Goal: Task Accomplishment & Management: Manage account settings

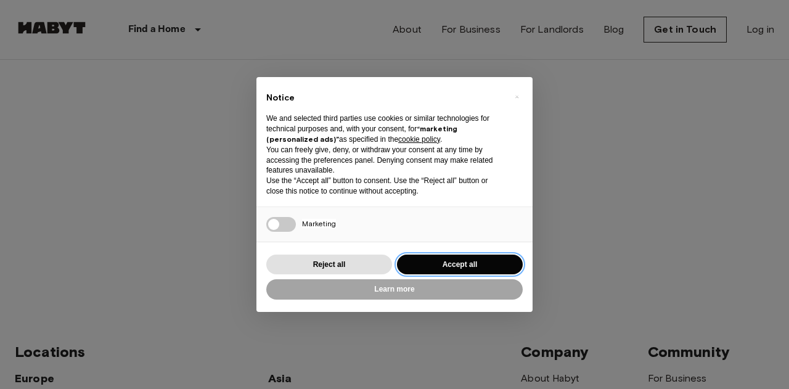
click at [430, 262] on button "Accept all" at bounding box center [460, 265] width 126 height 20
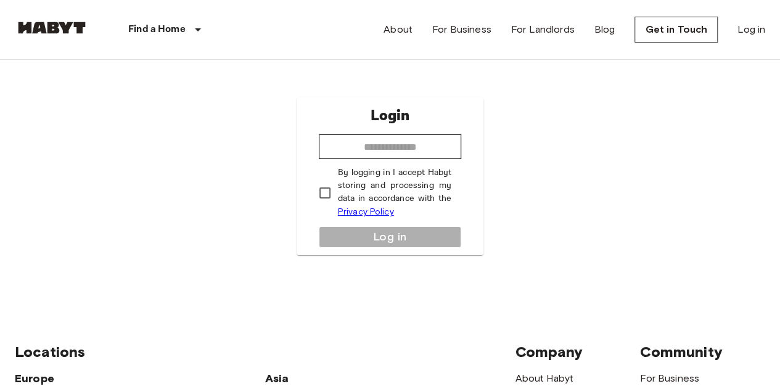
click at [766, 29] on nav "Find a Home [GEOGRAPHIC_DATA] [GEOGRAPHIC_DATA] [GEOGRAPHIC_DATA] [GEOGRAPHIC_D…" at bounding box center [390, 29] width 780 height 59
click at [410, 150] on input "email" at bounding box center [390, 146] width 143 height 25
type input "**********"
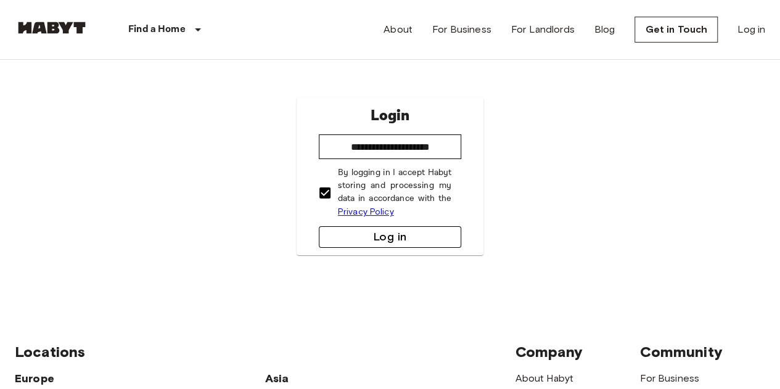
click at [385, 237] on button "Log in" at bounding box center [390, 237] width 143 height 22
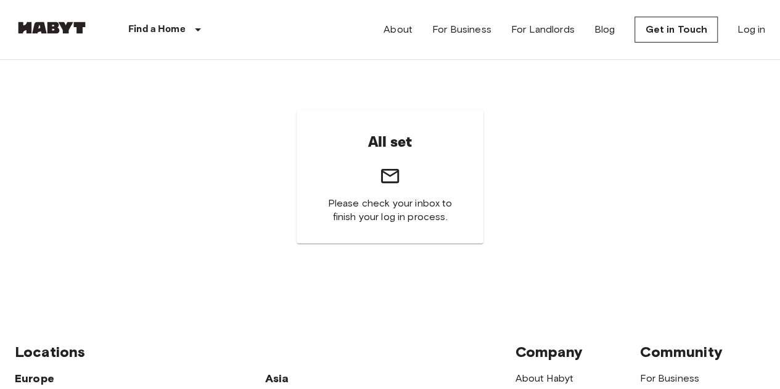
click at [456, 200] on div "All set Please check your inbox to finish your log in process." at bounding box center [389, 177] width 187 height 134
click at [600, 150] on div "All set Please check your inbox to finish your log in process." at bounding box center [390, 177] width 750 height 234
click at [746, 32] on link "Log in" at bounding box center [751, 29] width 28 height 15
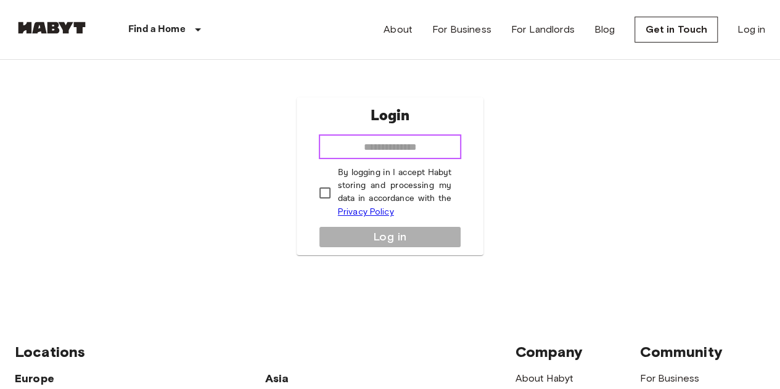
click at [399, 152] on input "email" at bounding box center [390, 146] width 143 height 25
type input "**********"
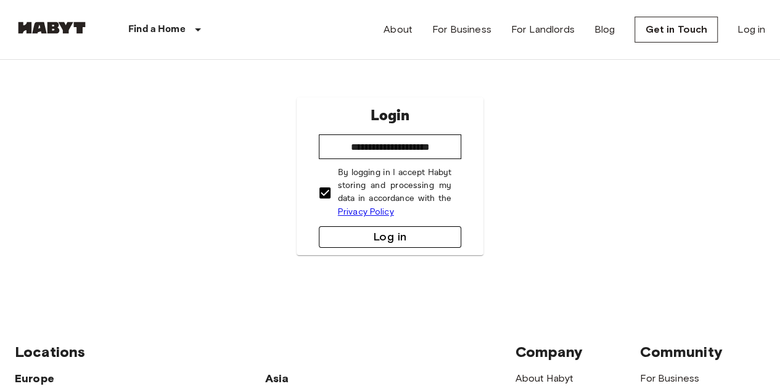
click at [378, 229] on button "Log in" at bounding box center [390, 237] width 143 height 22
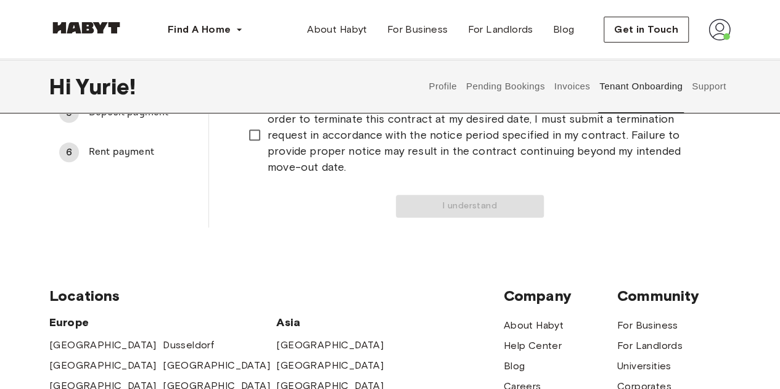
scroll to position [237, 0]
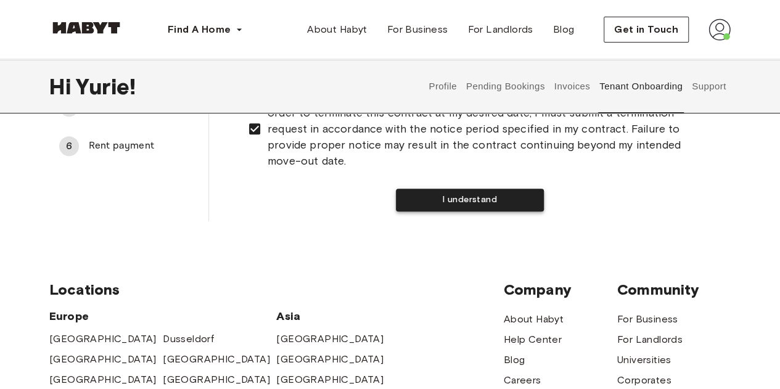
click at [437, 197] on button "I understand" at bounding box center [470, 200] width 148 height 23
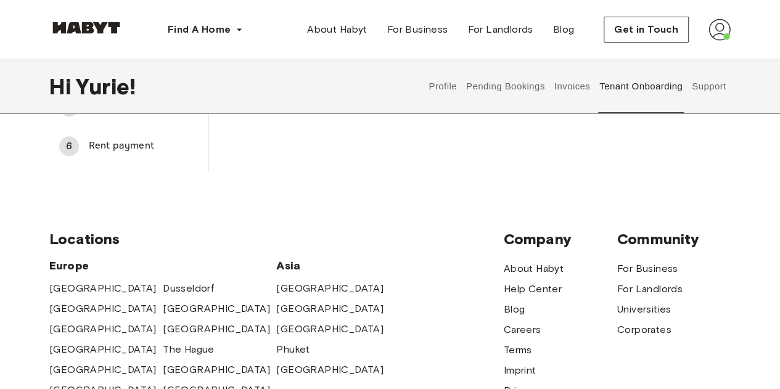
scroll to position [0, 0]
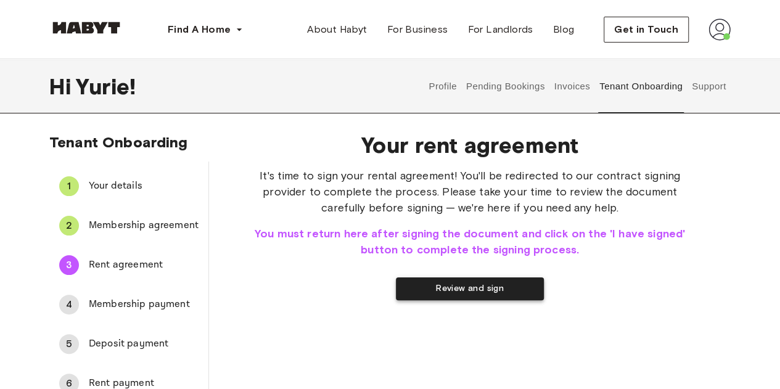
click at [487, 288] on button "Review and sign" at bounding box center [470, 288] width 148 height 23
